Goal: Check status

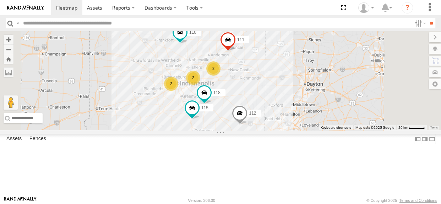
drag, startPoint x: 313, startPoint y: 149, endPoint x: 297, endPoint y: 152, distance: 16.7
click at [297, 130] on div "2 110 118 2 115 2 111 112" at bounding box center [220, 80] width 441 height 99
click at [248, 125] on span at bounding box center [240, 115] width 16 height 19
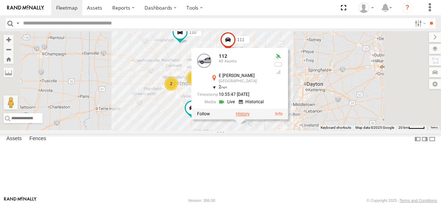
click at [250, 117] on label at bounding box center [243, 114] width 14 height 5
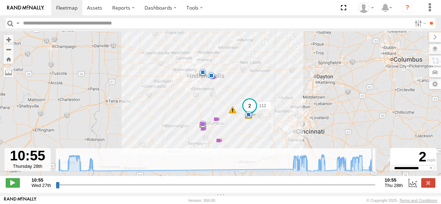
drag, startPoint x: 58, startPoint y: 190, endPoint x: 400, endPoint y: 183, distance: 342.3
type input "**********"
click at [376, 185] on input "range" at bounding box center [216, 185] width 320 height 7
click at [429, 188] on label at bounding box center [429, 182] width 14 height 9
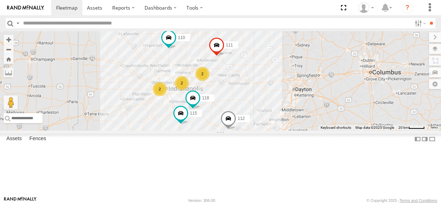
drag, startPoint x: 250, startPoint y: 106, endPoint x: 238, endPoint y: 111, distance: 13.4
click at [238, 111] on div "110 118 115 111 112 2 2 2" at bounding box center [220, 80] width 441 height 99
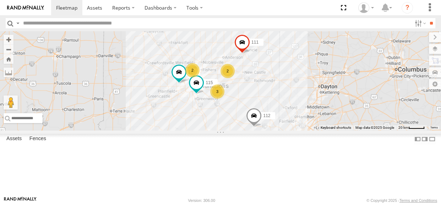
drag, startPoint x: 338, startPoint y: 117, endPoint x: 333, endPoint y: 129, distance: 12.6
click at [333, 129] on div "2 2 3 115 117 111 112" at bounding box center [220, 80] width 441 height 99
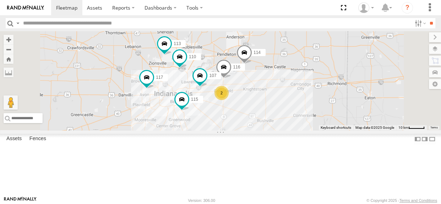
drag, startPoint x: 288, startPoint y: 90, endPoint x: 273, endPoint y: 59, distance: 33.4
click at [273, 59] on div "115 117 111 112 114 116 110 2 107 113" at bounding box center [220, 80] width 441 height 99
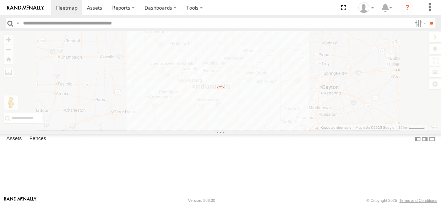
drag, startPoint x: 321, startPoint y: 151, endPoint x: 293, endPoint y: 151, distance: 28.4
click at [293, 130] on div "← Move left → Move right ↑ Move up ↓ Move down + Zoom in - Zoom out Home Jump l…" at bounding box center [220, 80] width 441 height 99
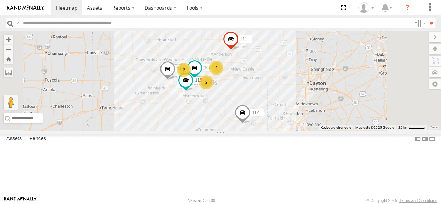
drag, startPoint x: 308, startPoint y: 139, endPoint x: 291, endPoint y: 146, distance: 17.8
click at [291, 130] on div "2 2 2 107 115 117 111 112" at bounding box center [220, 80] width 441 height 99
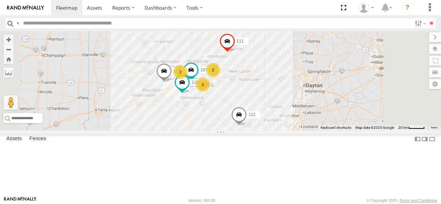
drag, startPoint x: 295, startPoint y: 81, endPoint x: 290, endPoint y: 84, distance: 5.4
click at [290, 84] on div "2 2 2 107 115 117 111 112" at bounding box center [220, 80] width 441 height 99
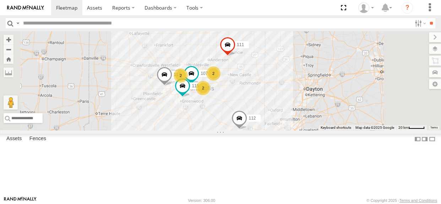
drag, startPoint x: 319, startPoint y: 125, endPoint x: 320, endPoint y: 130, distance: 4.7
click at [320, 130] on div "2 2 2 107 115 117 111 112" at bounding box center [220, 80] width 441 height 99
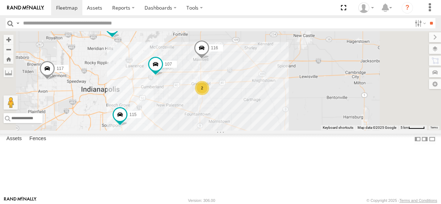
drag, startPoint x: 267, startPoint y: 133, endPoint x: 297, endPoint y: 137, distance: 30.5
click at [297, 130] on div "107 115 117 111 112 114 116 110 113 2" at bounding box center [220, 80] width 441 height 99
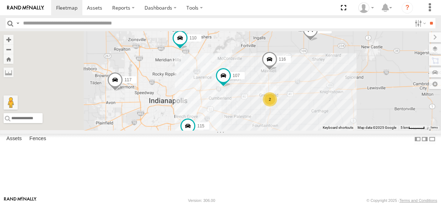
drag, startPoint x: 290, startPoint y: 139, endPoint x: 359, endPoint y: 151, distance: 69.3
click at [359, 130] on div "107 115 117 111 112 114 116 110 113 2" at bounding box center [220, 80] width 441 height 99
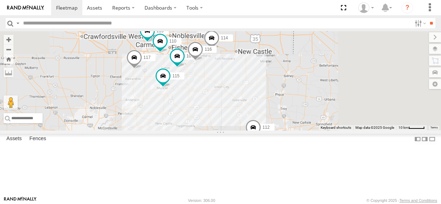
drag, startPoint x: 306, startPoint y: 146, endPoint x: 284, endPoint y: 115, distance: 38.0
click at [284, 115] on div "107 115 117 111 112 114 116 110 113" at bounding box center [220, 80] width 441 height 99
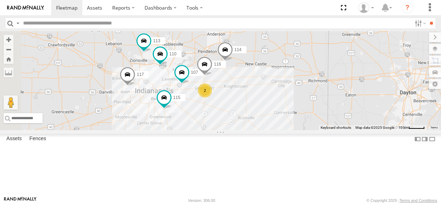
drag, startPoint x: 286, startPoint y: 128, endPoint x: 306, endPoint y: 155, distance: 33.8
click at [306, 130] on div "107 115 117 111 112 114 116 110 113 2" at bounding box center [220, 80] width 441 height 99
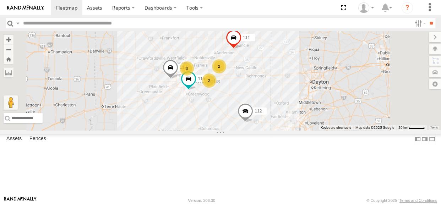
drag, startPoint x: 321, startPoint y: 140, endPoint x: 312, endPoint y: 121, distance: 20.4
click at [312, 121] on div "115 117 111 112 2 3 2" at bounding box center [220, 80] width 441 height 99
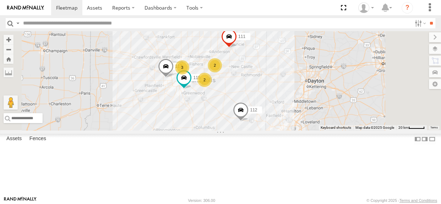
drag, startPoint x: 313, startPoint y: 133, endPoint x: 308, endPoint y: 132, distance: 5.4
click at [308, 130] on div "115 117 111 112 2 3 2" at bounding box center [220, 80] width 441 height 99
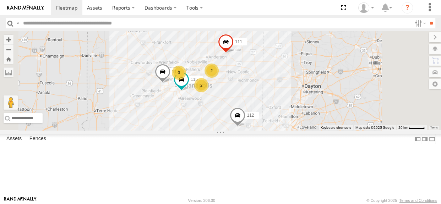
drag, startPoint x: 305, startPoint y: 133, endPoint x: 301, endPoint y: 138, distance: 6.9
click at [301, 130] on div "115 117 111 112 2 3 2" at bounding box center [220, 80] width 441 height 99
click at [219, 78] on div "2" at bounding box center [212, 71] width 14 height 14
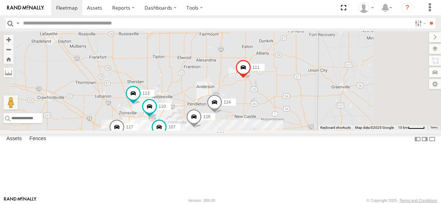
drag, startPoint x: 272, startPoint y: 128, endPoint x: 301, endPoint y: 117, distance: 31.1
click at [301, 117] on div "115 117 111 112 114 116 110 2 107 113" at bounding box center [220, 80] width 441 height 99
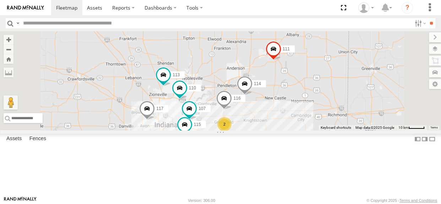
drag, startPoint x: 292, startPoint y: 135, endPoint x: 290, endPoint y: 120, distance: 14.7
click at [290, 120] on div "115 117 111 112 114 116 110 2 107 113" at bounding box center [220, 80] width 441 height 99
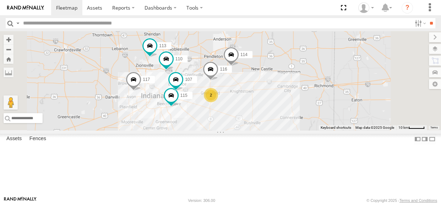
drag, startPoint x: 296, startPoint y: 163, endPoint x: 284, endPoint y: 146, distance: 20.8
click at [284, 130] on div "115 117 111 112 114 116 110 2 107 113" at bounding box center [220, 80] width 441 height 99
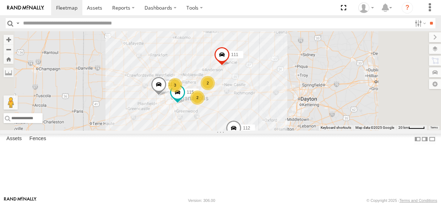
drag, startPoint x: 291, startPoint y: 103, endPoint x: 285, endPoint y: 97, distance: 8.5
click at [285, 97] on div "115 117 111 112 2 3 2" at bounding box center [220, 80] width 441 height 99
